Goal: Obtain resource: Obtain resource

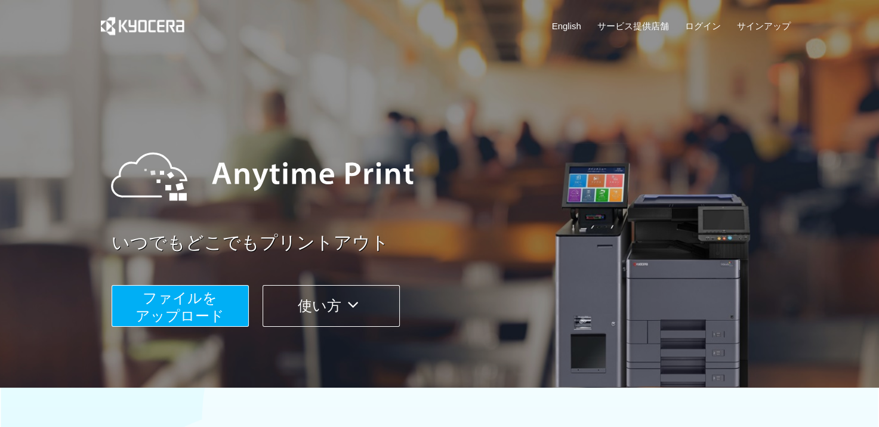
click at [193, 303] on span "ファイルを ​​アップロード" at bounding box center [179, 307] width 89 height 34
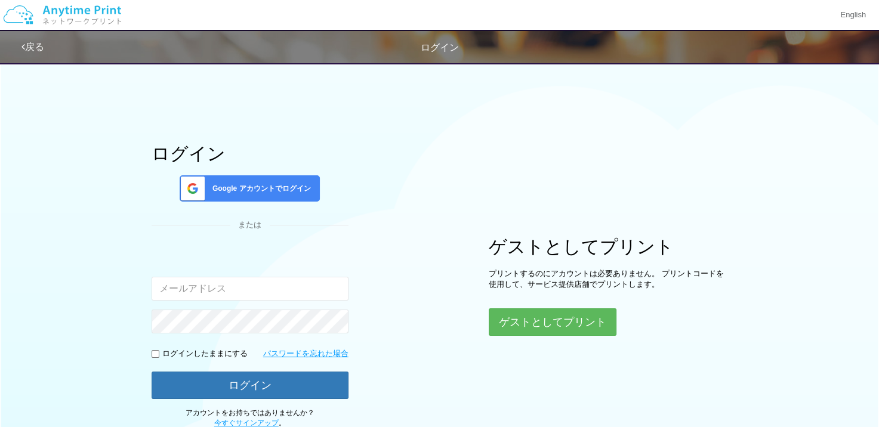
type input "[EMAIL_ADDRESS][DOMAIN_NAME]"
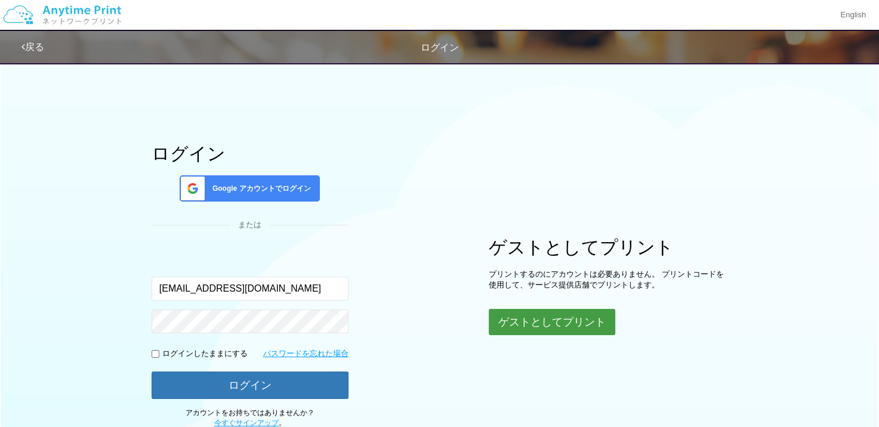
click at [514, 312] on button "ゲストとしてプリント" at bounding box center [552, 322] width 126 height 26
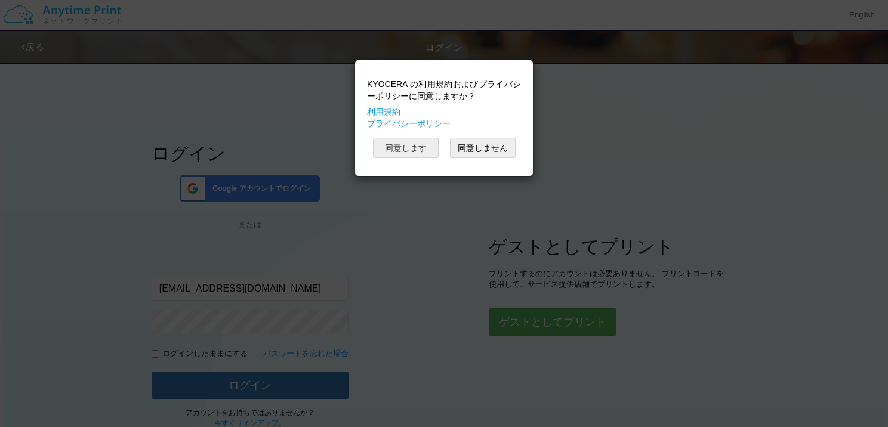
click at [415, 143] on button "同意します" at bounding box center [406, 148] width 66 height 20
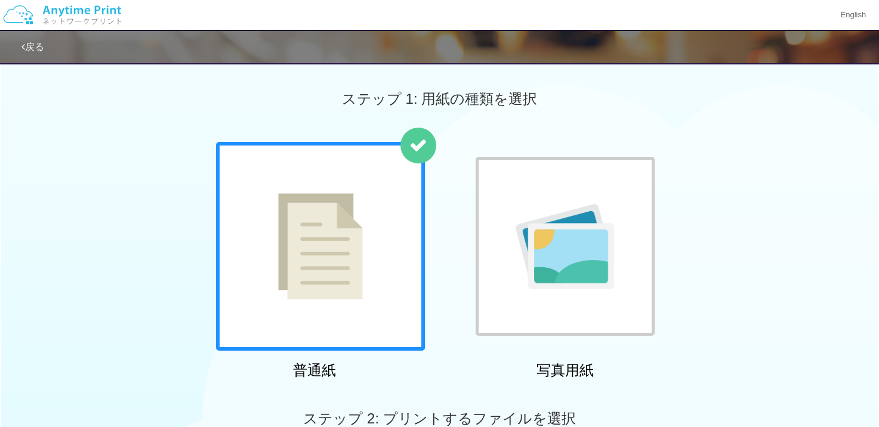
click at [539, 211] on img at bounding box center [565, 246] width 98 height 85
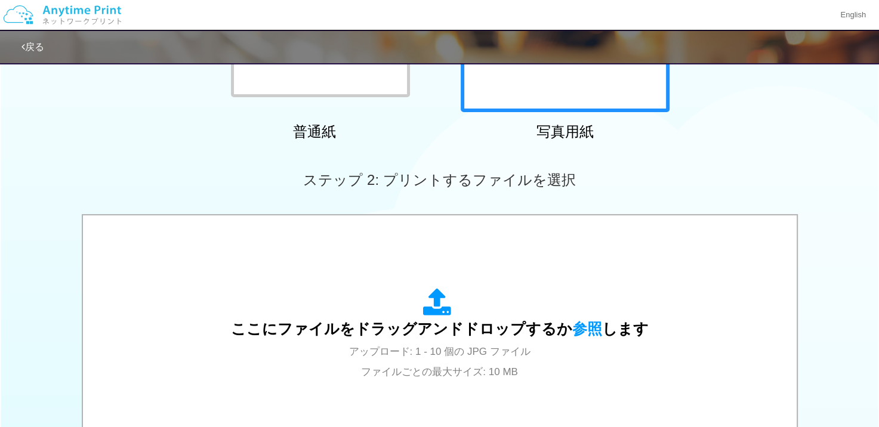
scroll to position [418, 0]
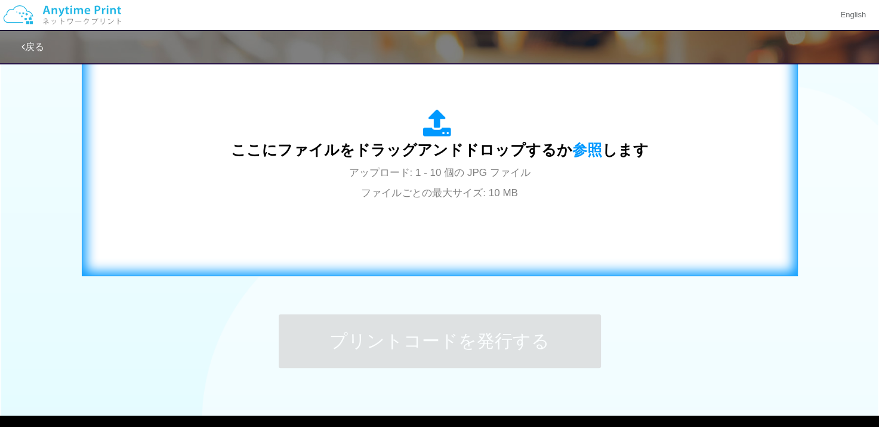
click at [534, 206] on div "ここにファイルをドラッグアンドドロップするか 参照 します アップロード: 1 - 10 個の JPG ファイル ファイルごとの最大サイズ: 10 MB" at bounding box center [439, 156] width 691 height 216
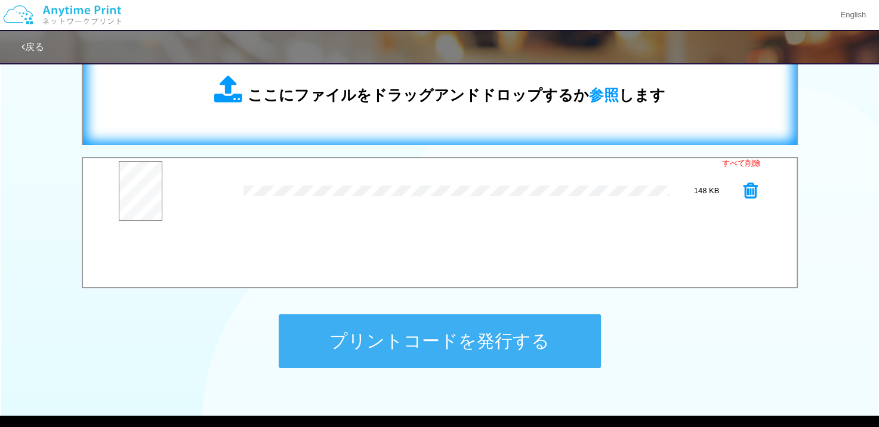
click at [379, 89] on span "ここにファイルをドラッグアンドドロップするか 参照 します" at bounding box center [457, 95] width 418 height 17
click at [377, 103] on span "ここにファイルをドラッグアンドドロップするか 参照 します" at bounding box center [457, 95] width 418 height 17
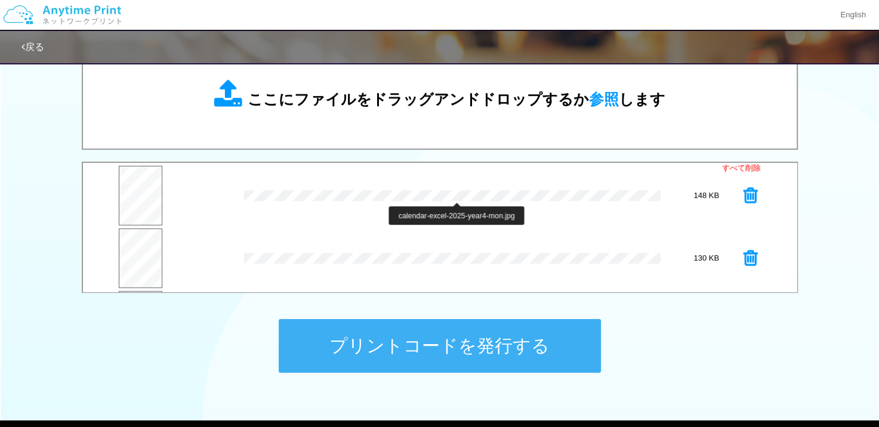
scroll to position [301, 0]
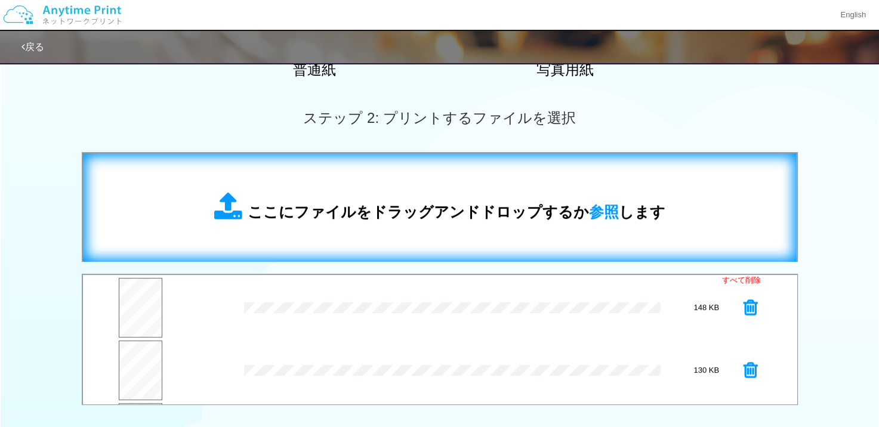
click at [359, 220] on span "ここにファイルをドラッグアンドドロップするか 参照 します" at bounding box center [457, 211] width 418 height 17
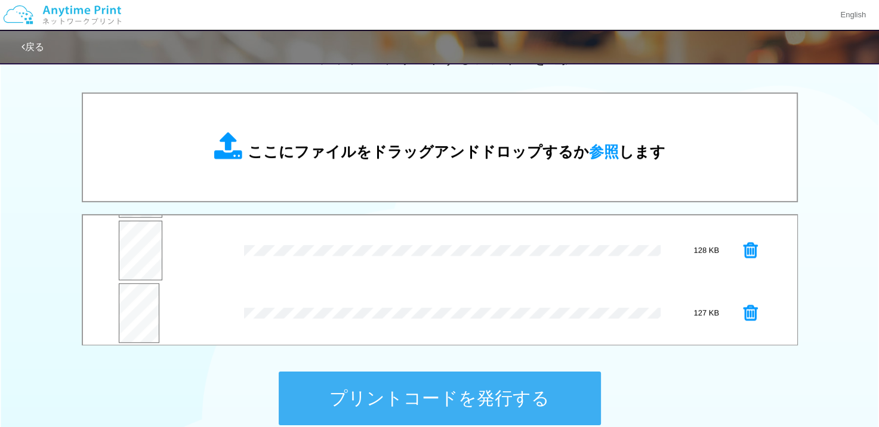
scroll to position [124, 0]
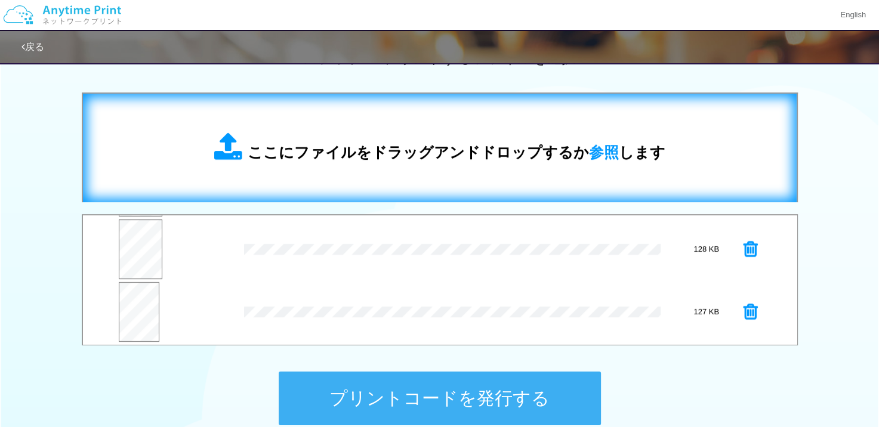
click at [335, 161] on span "ここにファイルをドラッグアンドドロップするか 参照 します" at bounding box center [457, 152] width 418 height 17
click at [371, 158] on span "ここにファイルをドラッグアンドドロップするか 参照 します" at bounding box center [457, 152] width 418 height 17
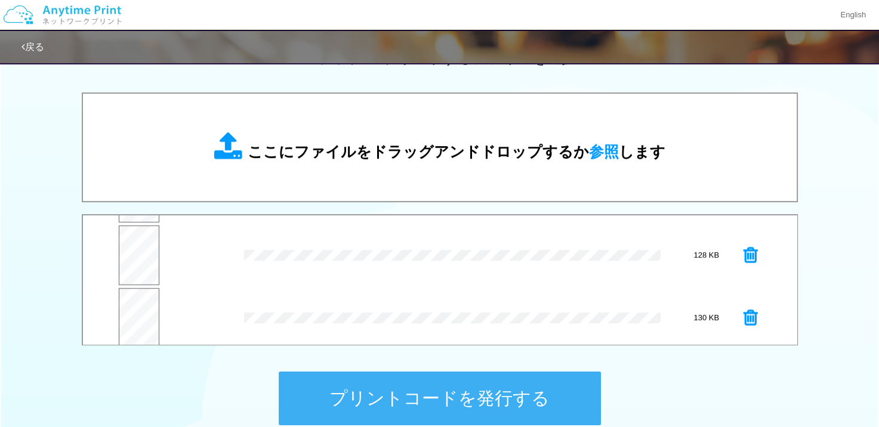
scroll to position [249, 0]
click at [0, 0] on button "プレビュー" at bounding box center [0, 0] width 0 height 0
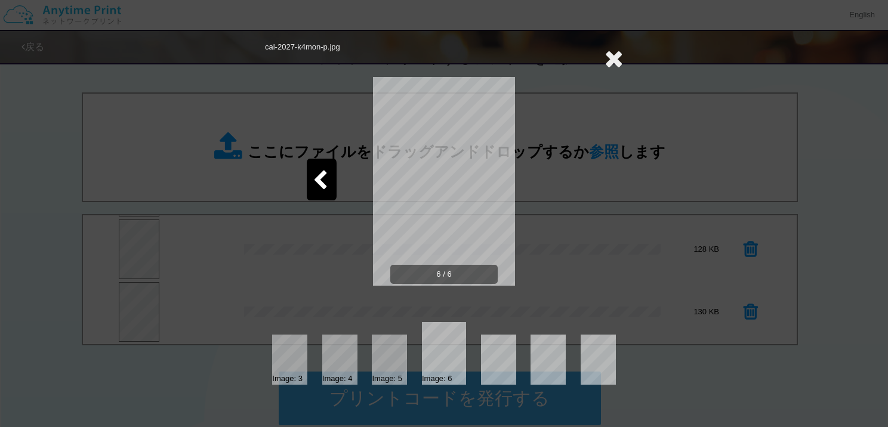
click at [322, 183] on icon at bounding box center [320, 181] width 15 height 21
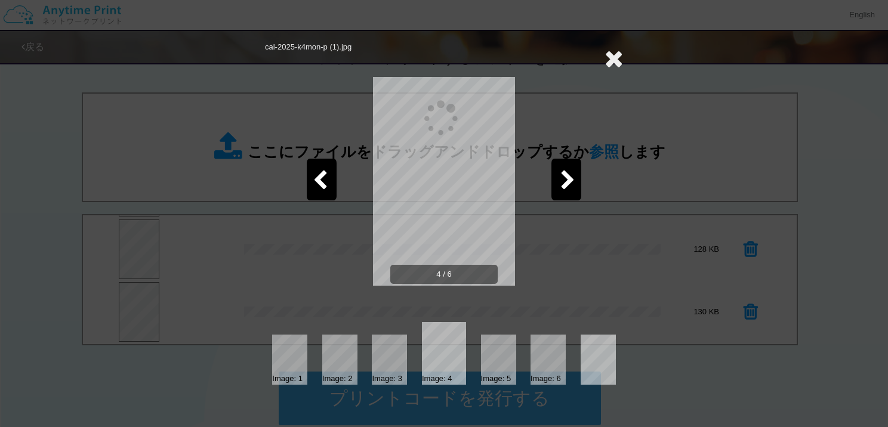
click at [322, 183] on icon at bounding box center [320, 181] width 15 height 21
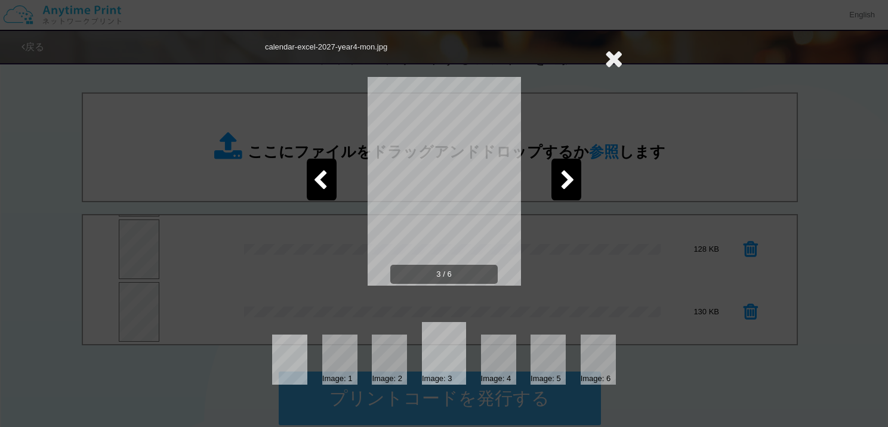
click at [322, 183] on icon at bounding box center [320, 181] width 15 height 21
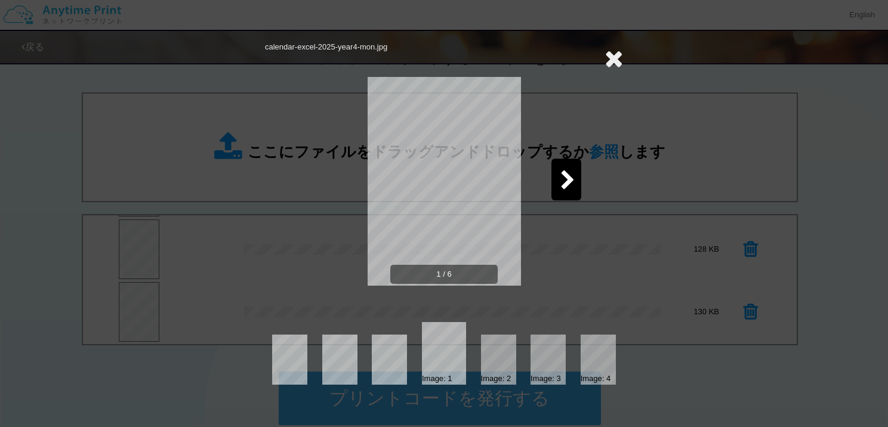
click at [616, 62] on icon at bounding box center [613, 59] width 18 height 24
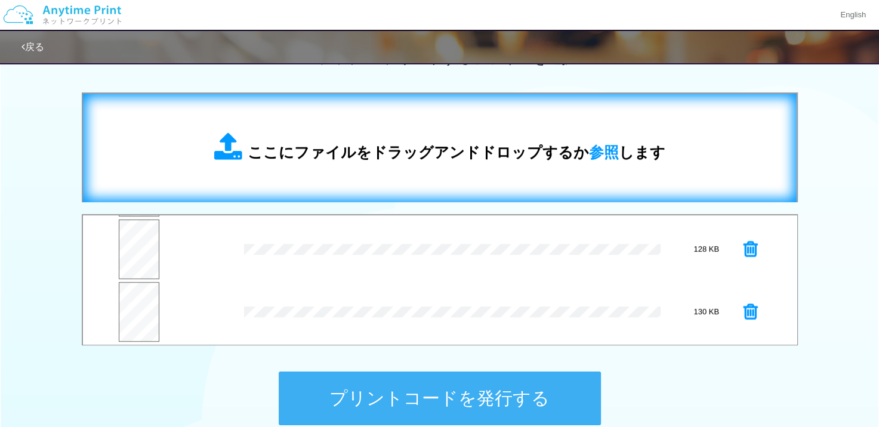
click at [421, 149] on span "ここにファイルをドラッグアンドドロップするか 参照 します" at bounding box center [457, 152] width 418 height 17
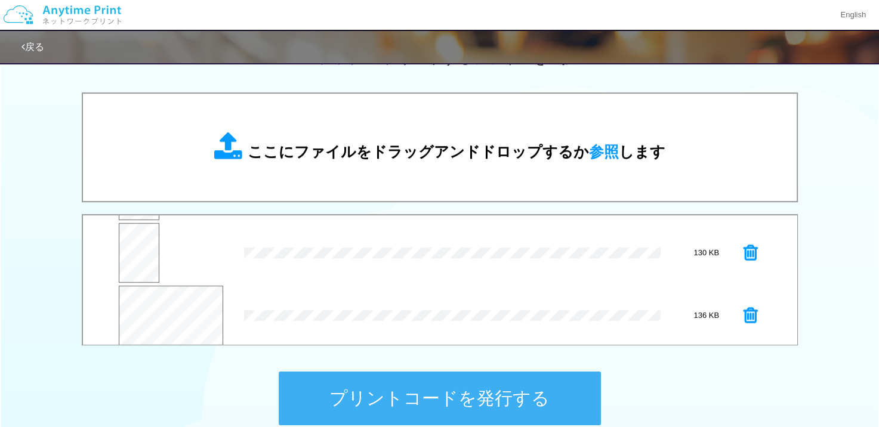
scroll to position [313, 0]
click at [191, 304] on button "プレビュー" at bounding box center [174, 312] width 48 height 17
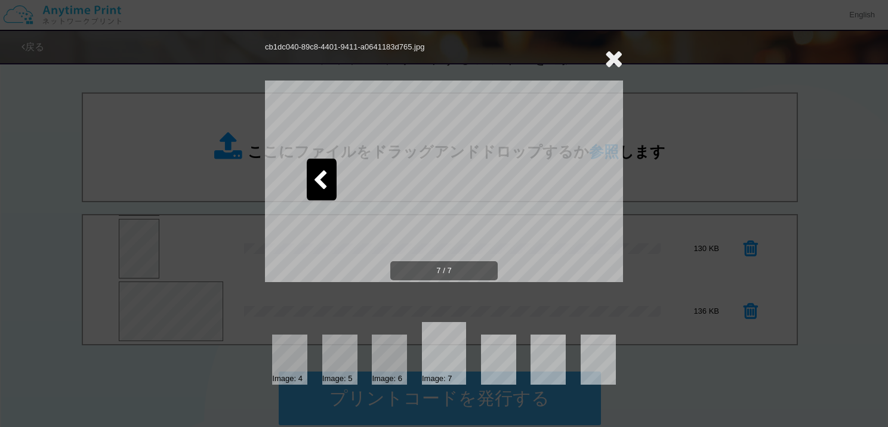
click at [619, 57] on icon at bounding box center [613, 59] width 18 height 24
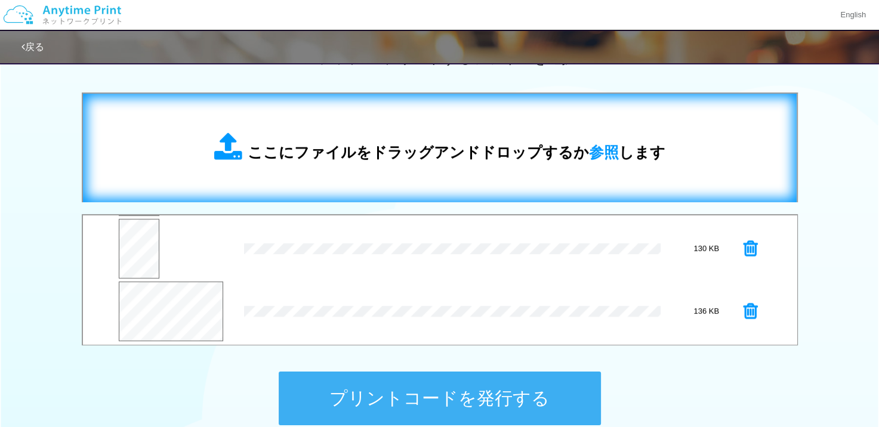
click at [356, 153] on span "ここにファイルをドラッグアンドドロップするか 参照 します" at bounding box center [457, 152] width 418 height 17
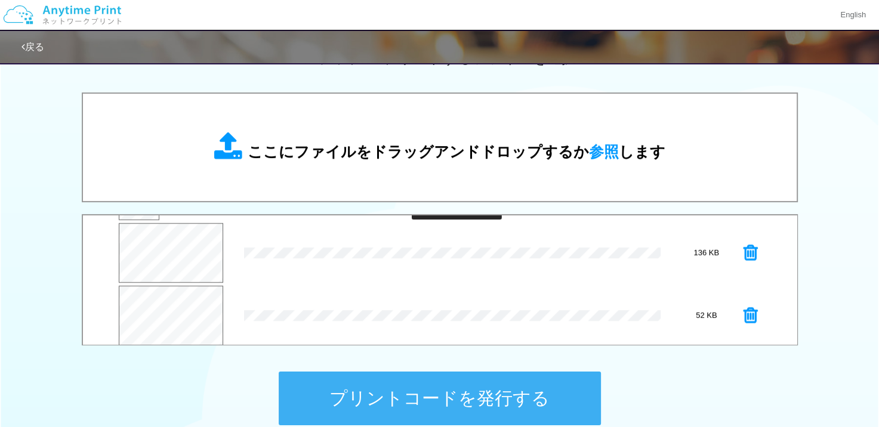
scroll to position [375, 0]
click at [173, 310] on button "プレビュー" at bounding box center [174, 313] width 48 height 17
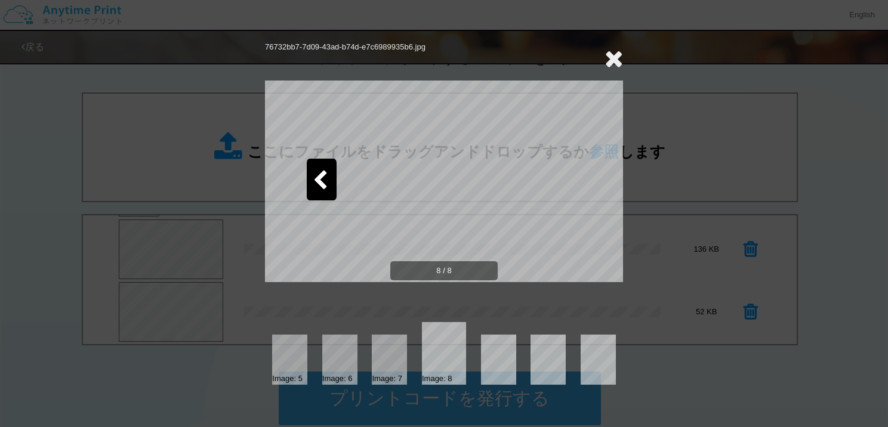
click at [610, 57] on icon at bounding box center [613, 59] width 18 height 24
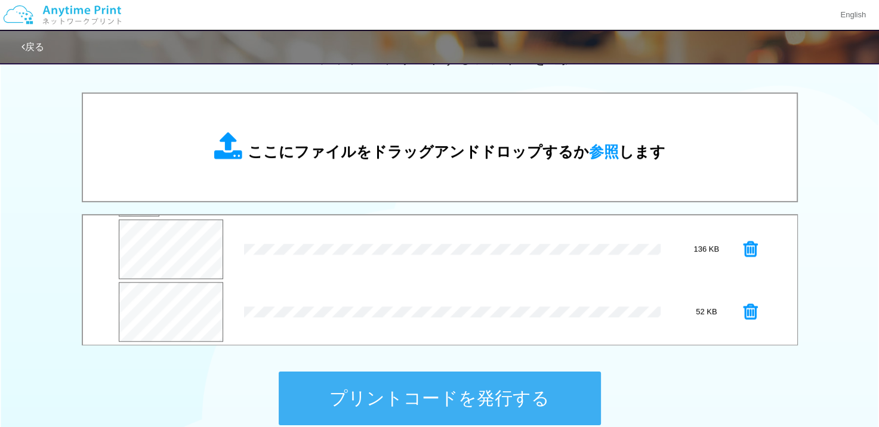
click at [379, 382] on button "プリントコードを発行する" at bounding box center [440, 399] width 322 height 54
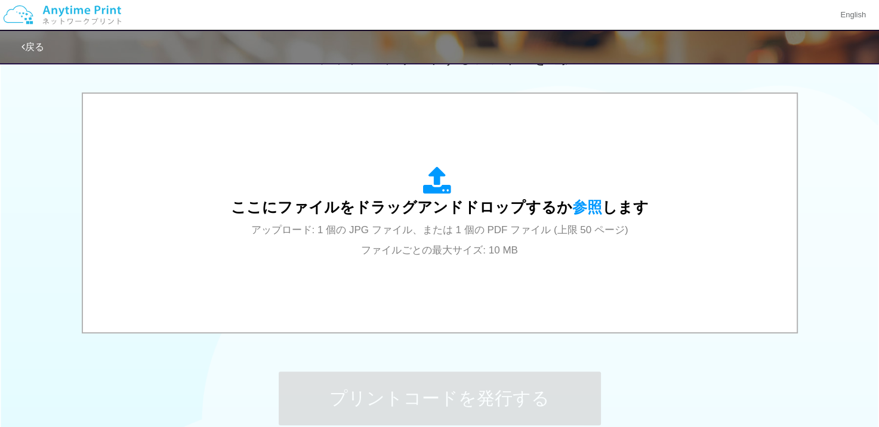
scroll to position [0, 0]
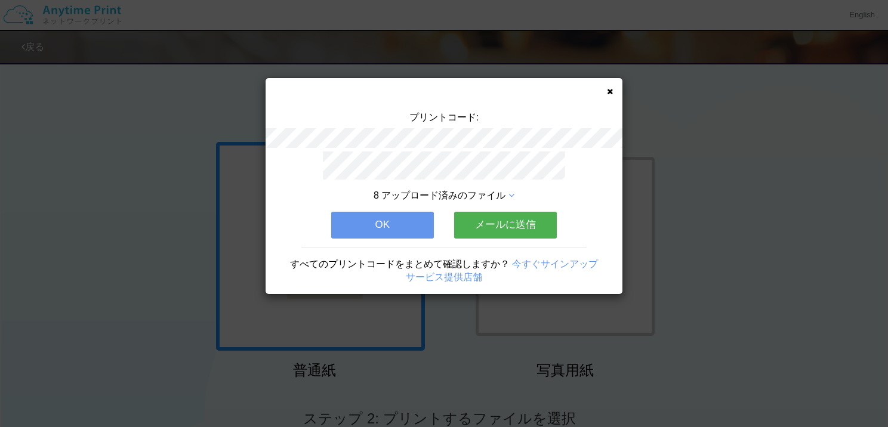
click at [380, 212] on button "OK" at bounding box center [382, 225] width 103 height 26
